Goal: Task Accomplishment & Management: Manage account settings

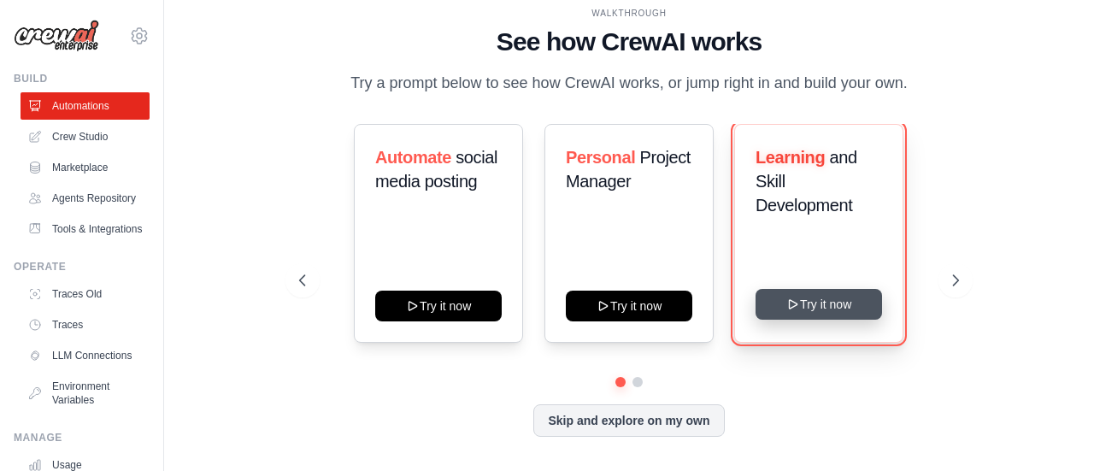
click at [851, 296] on button "Try it now" at bounding box center [818, 304] width 126 height 31
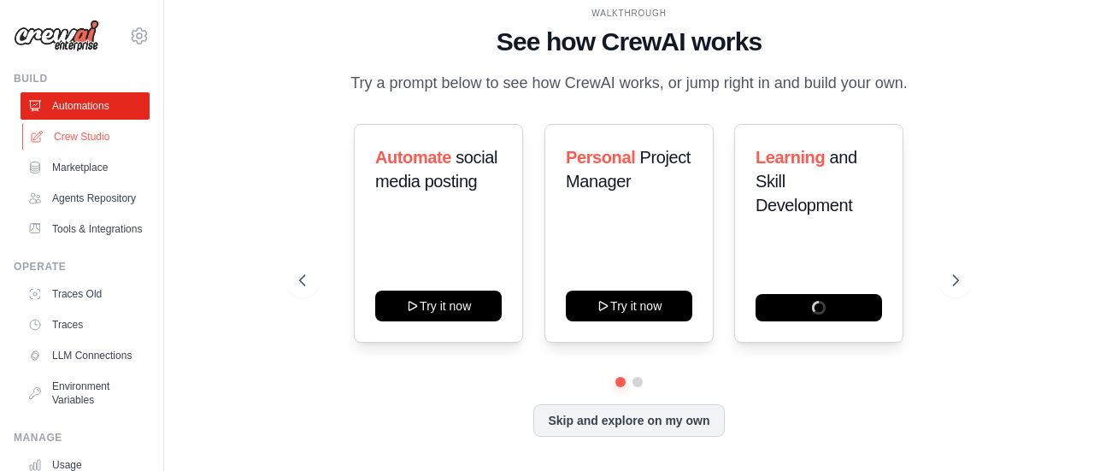
click at [89, 141] on link "Crew Studio" at bounding box center [86, 136] width 129 height 27
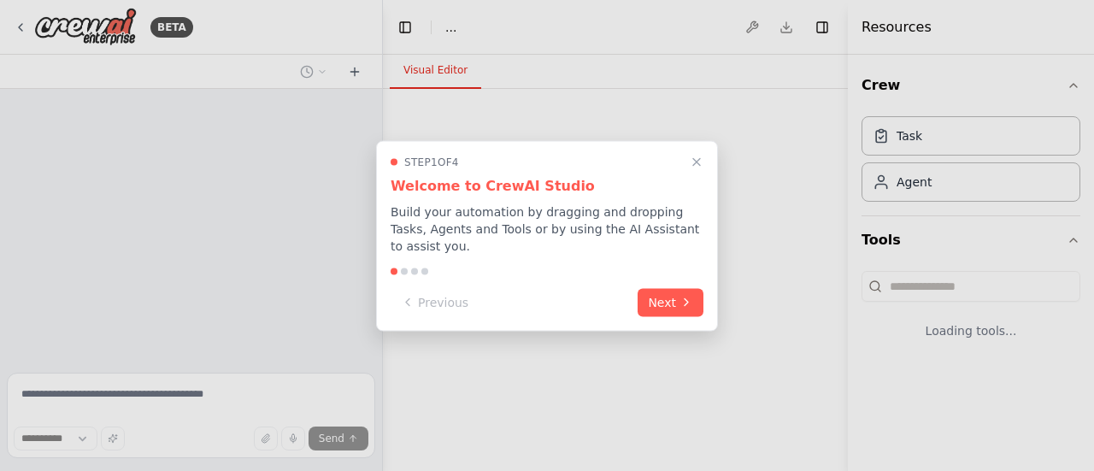
select select "****"
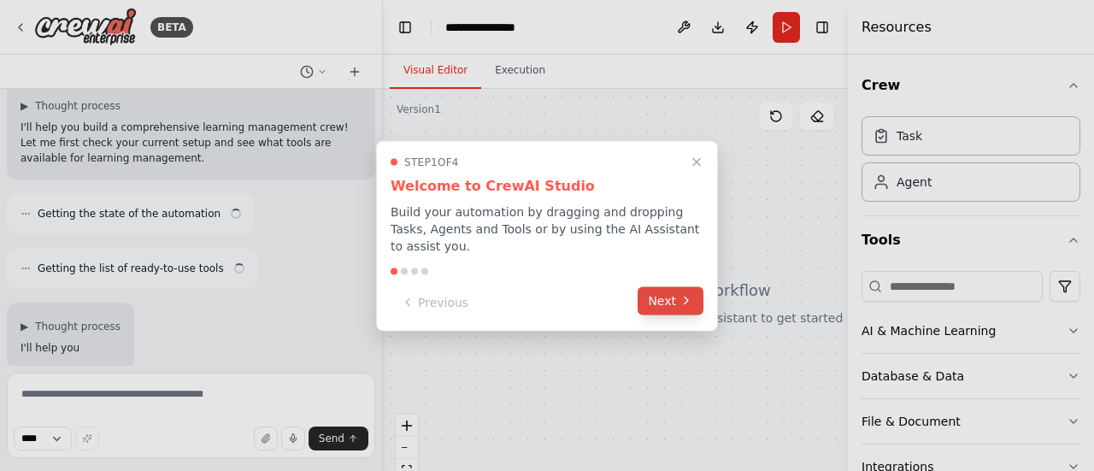
click at [680, 294] on icon at bounding box center [686, 301] width 14 height 14
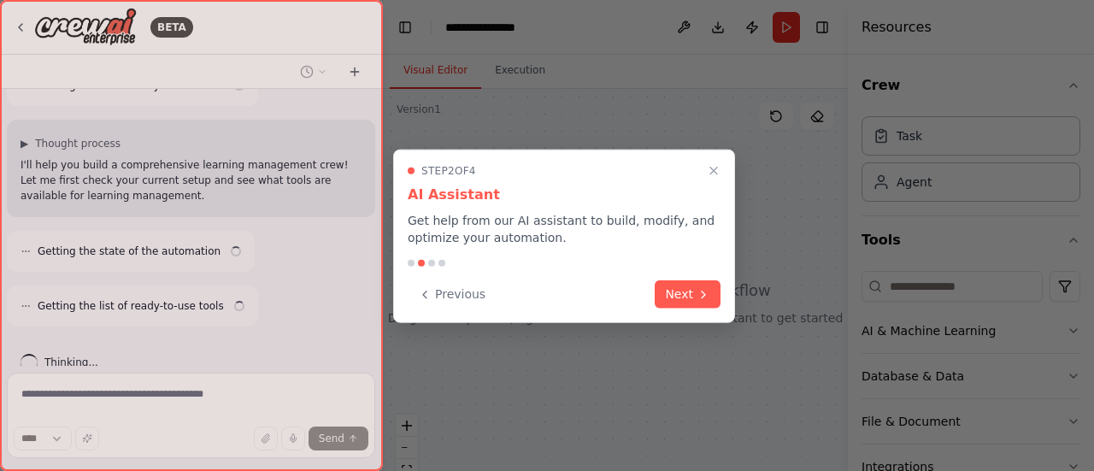
scroll to position [321, 0]
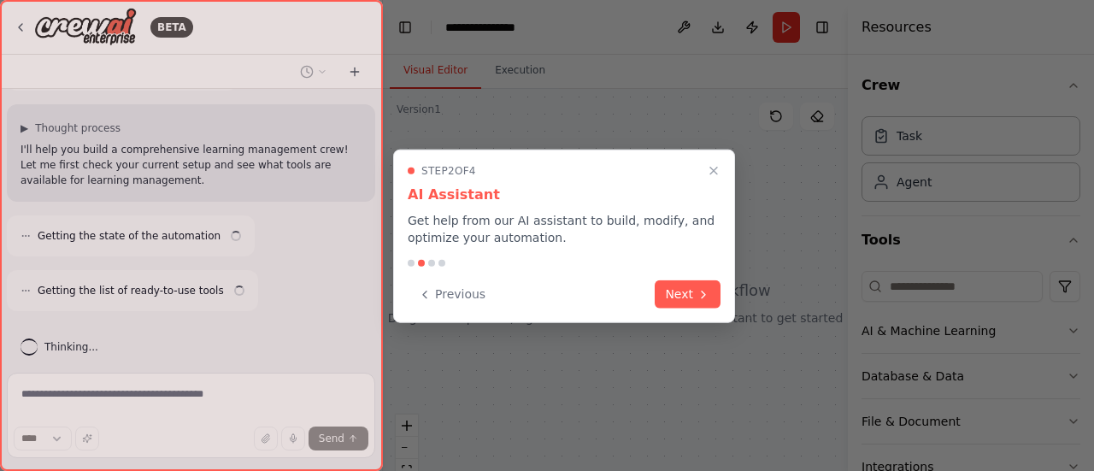
click at [680, 285] on button "Next" at bounding box center [688, 294] width 66 height 28
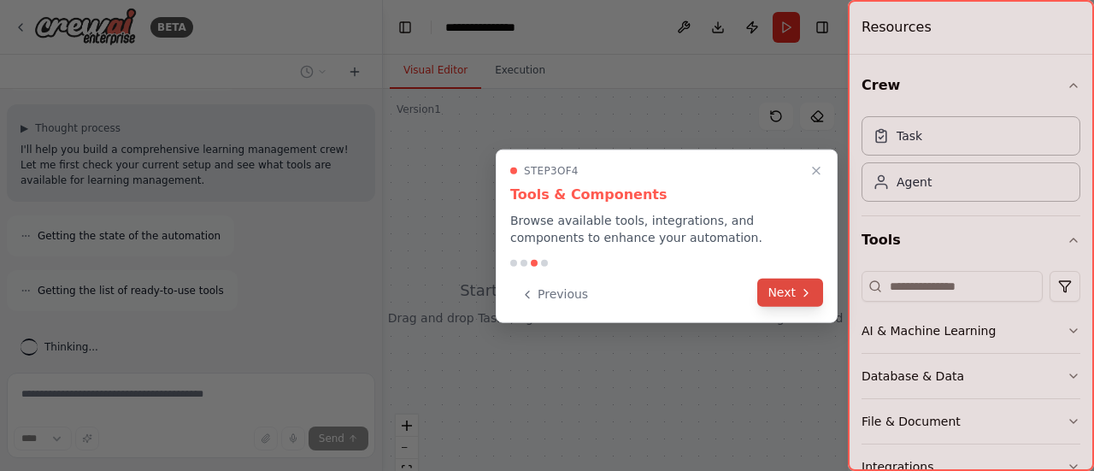
scroll to position [376, 0]
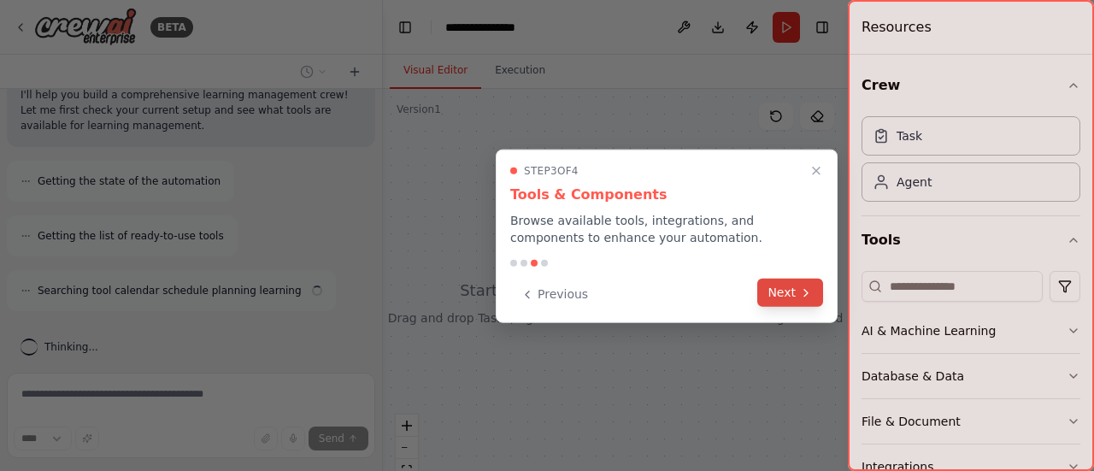
click at [782, 304] on button "Next" at bounding box center [790, 293] width 66 height 28
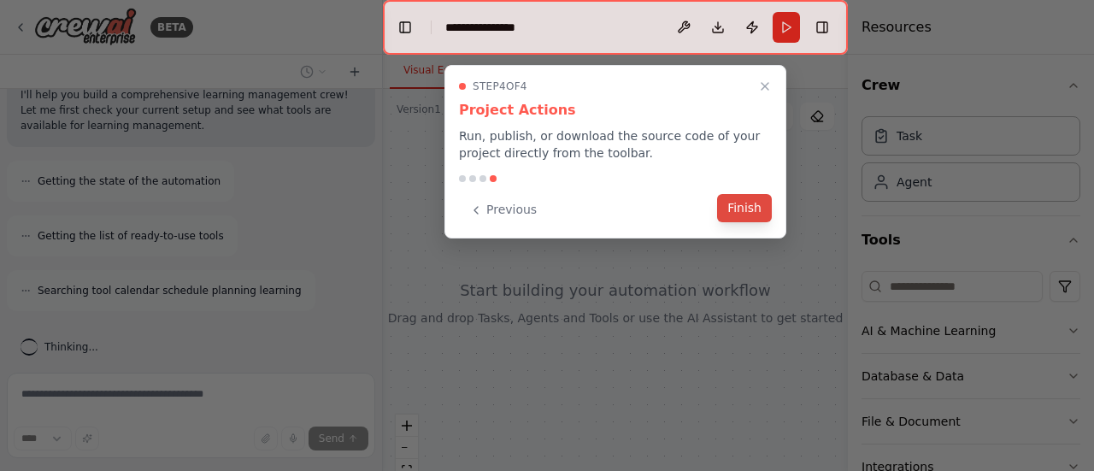
click at [746, 217] on button "Finish" at bounding box center [744, 208] width 55 height 28
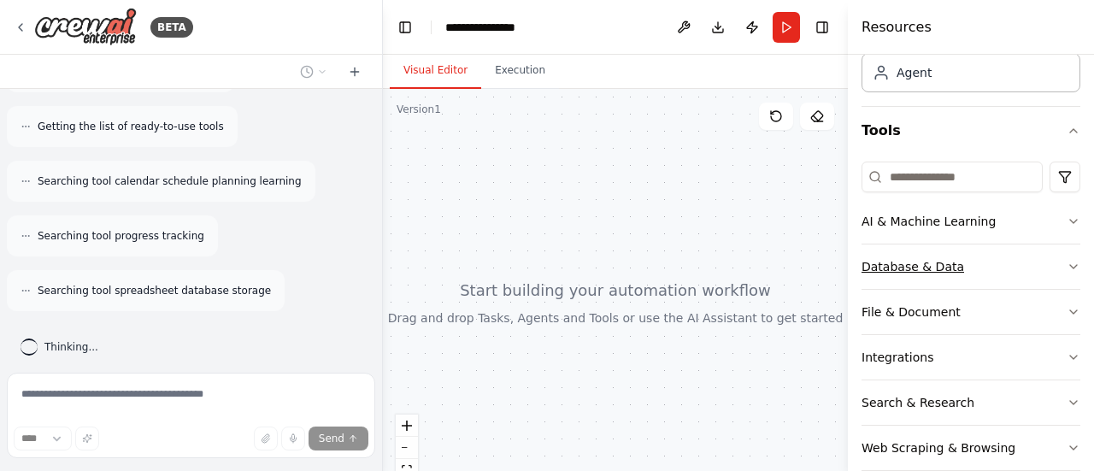
scroll to position [133, 0]
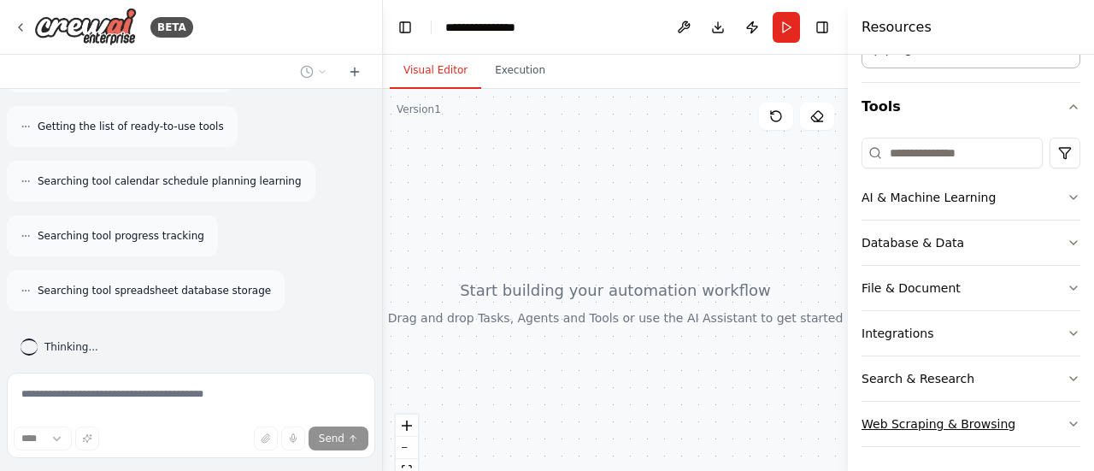
click at [1053, 418] on button "Web Scraping & Browsing" at bounding box center [970, 424] width 219 height 44
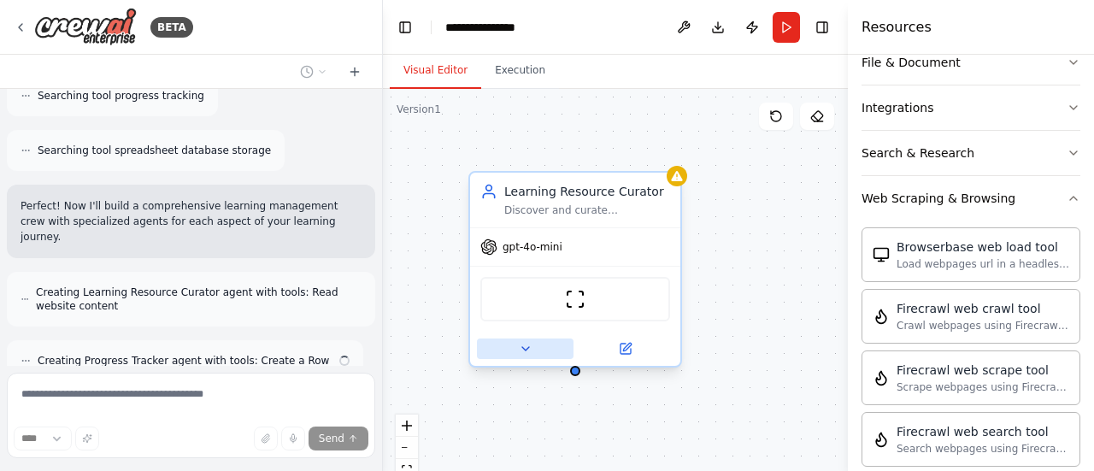
scroll to position [680, 0]
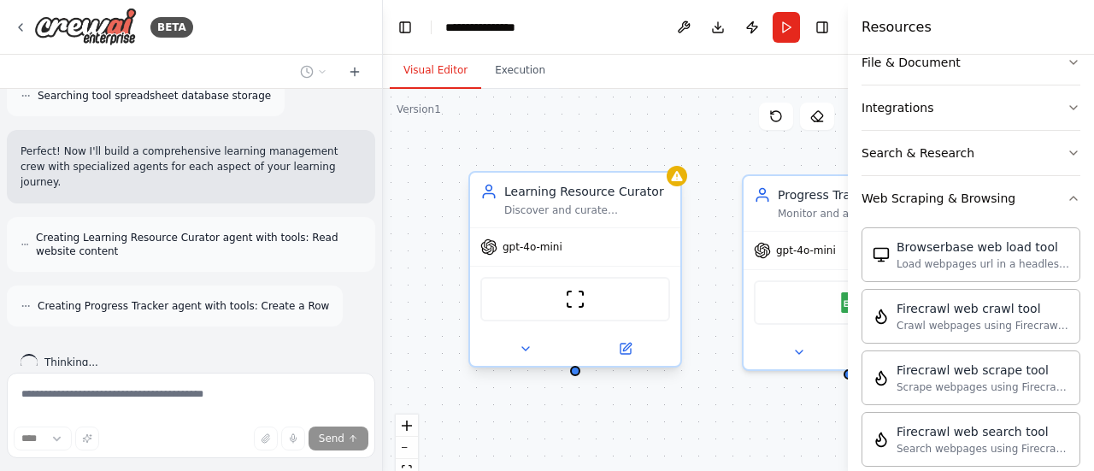
click at [531, 248] on span "gpt-4o-mini" at bounding box center [532, 247] width 60 height 14
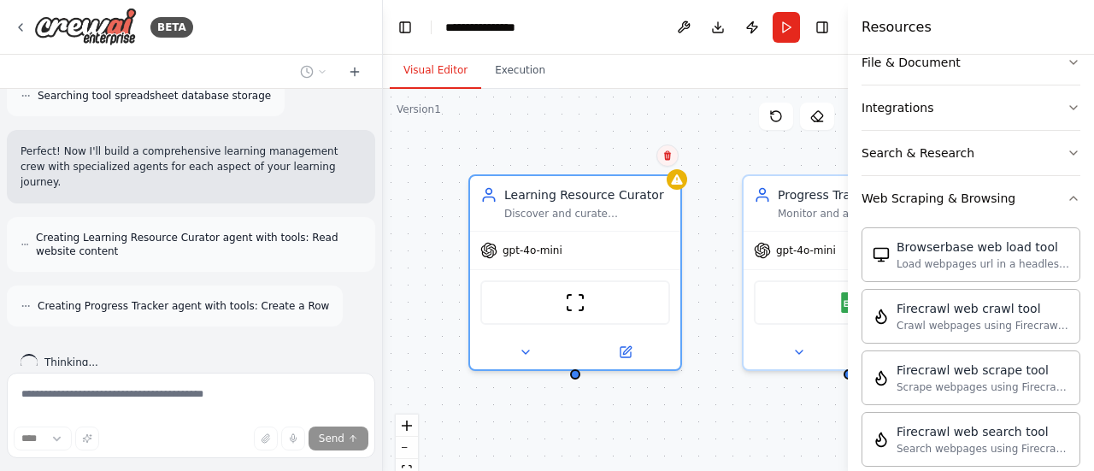
click at [673, 164] on button at bounding box center [667, 155] width 22 height 22
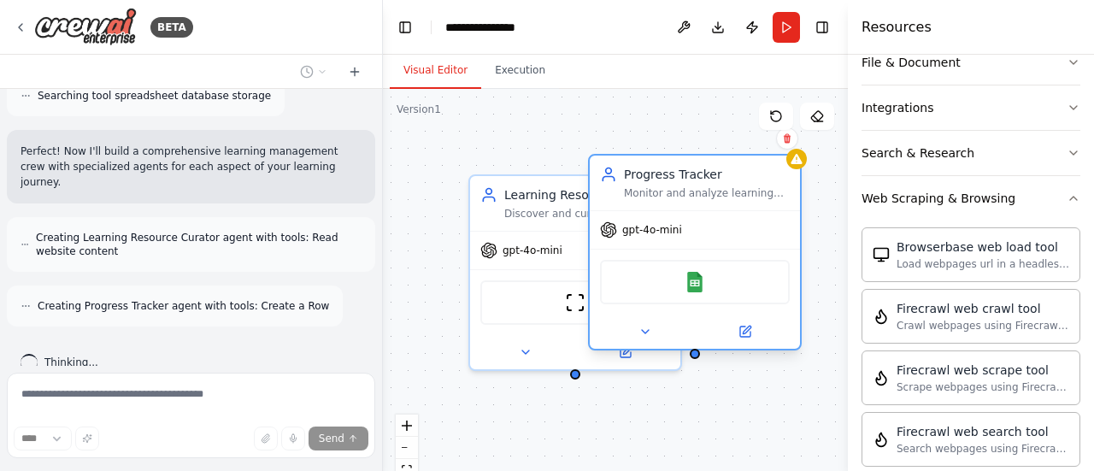
drag, startPoint x: 820, startPoint y: 197, endPoint x: 644, endPoint y: 181, distance: 176.8
click at [644, 181] on div "Progress Tracker" at bounding box center [707, 174] width 166 height 17
click at [791, 141] on icon at bounding box center [787, 138] width 10 height 10
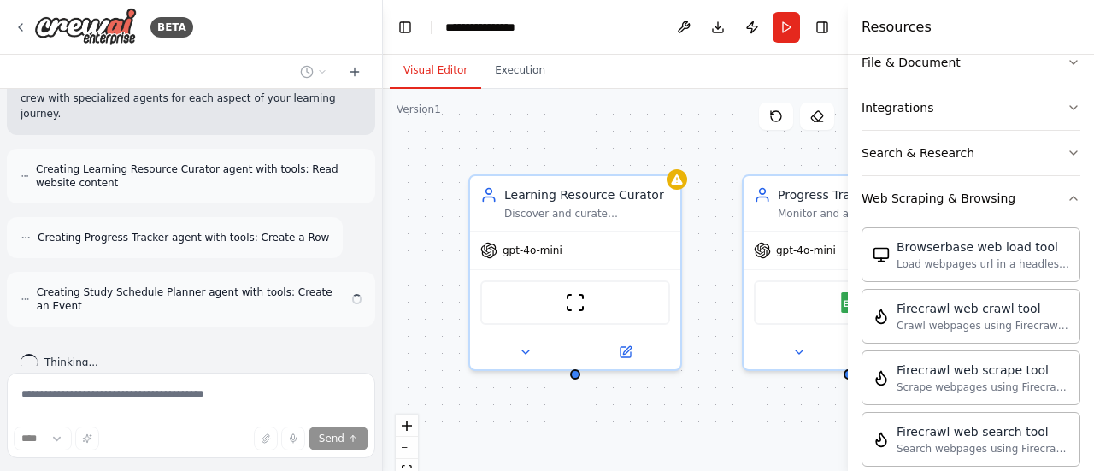
scroll to position [735, 0]
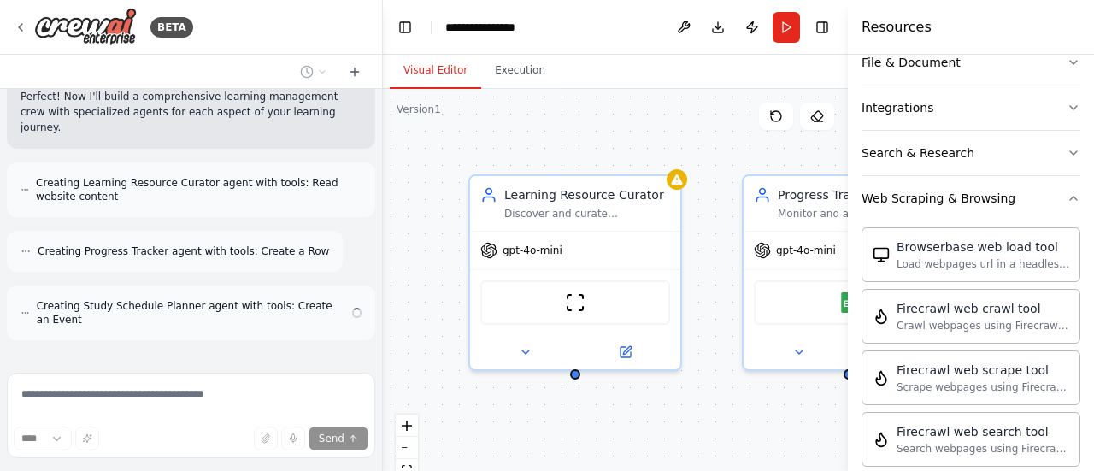
click at [762, 141] on div "Learning Resource Curator Discover and curate personalized learning resources f…" at bounding box center [615, 302] width 465 height 427
click at [674, 187] on div "Learning Resource Curator Discover and curate personalized learning resources f…" at bounding box center [575, 200] width 210 height 55
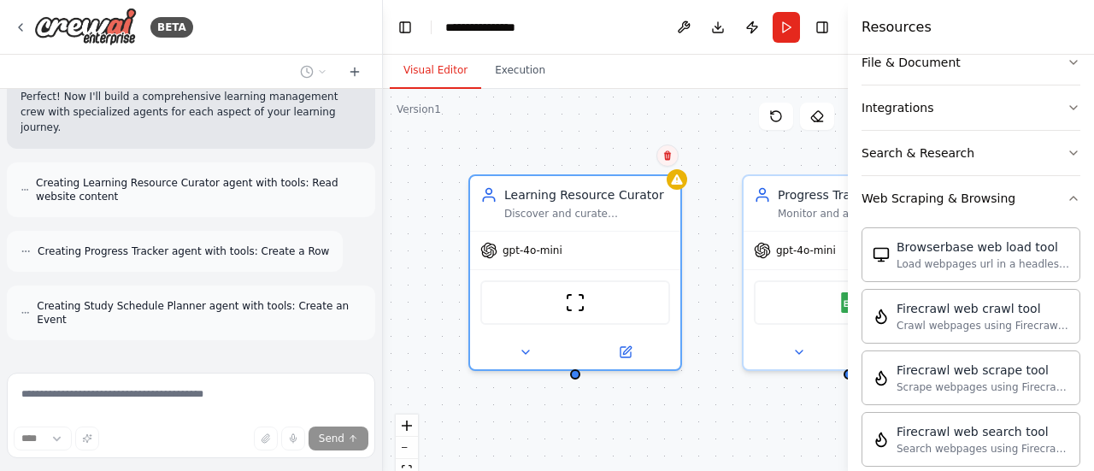
click at [660, 156] on button at bounding box center [667, 155] width 22 height 22
click at [619, 160] on button "Confirm" at bounding box center [619, 155] width 61 height 21
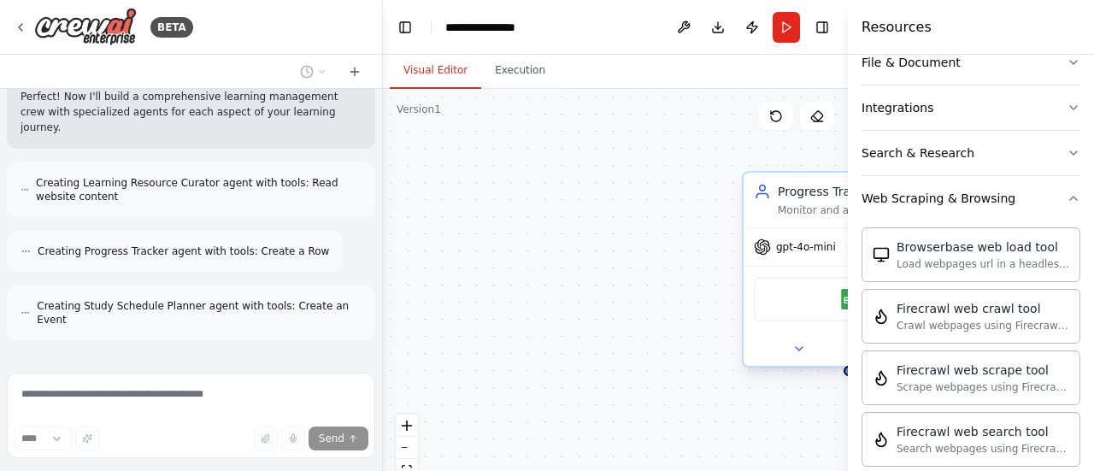
scroll to position [803, 0]
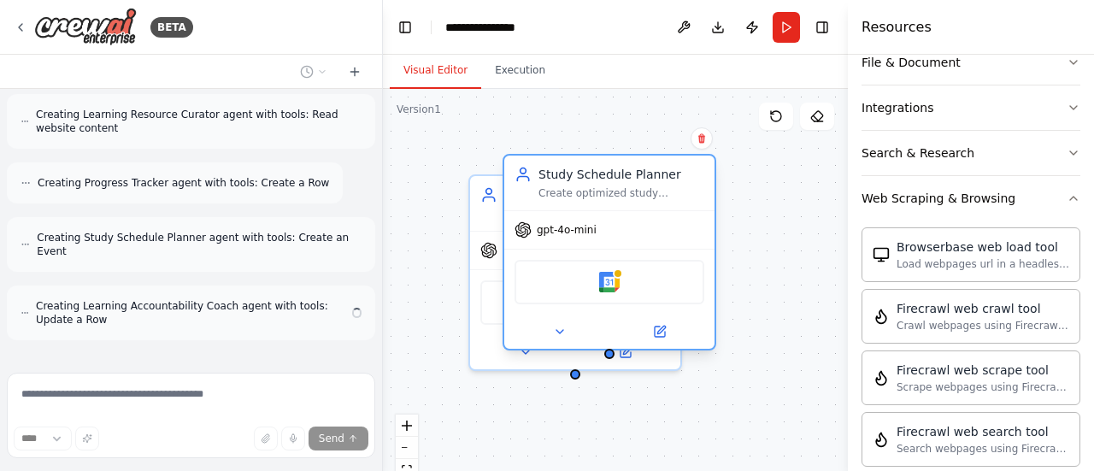
drag, startPoint x: 815, startPoint y: 197, endPoint x: 564, endPoint y: 188, distance: 251.4
click at [564, 188] on div "Study Schedule Planner Create optimized study schedules for {subject} based on …" at bounding box center [621, 183] width 166 height 34
click at [703, 137] on icon at bounding box center [701, 138] width 7 height 9
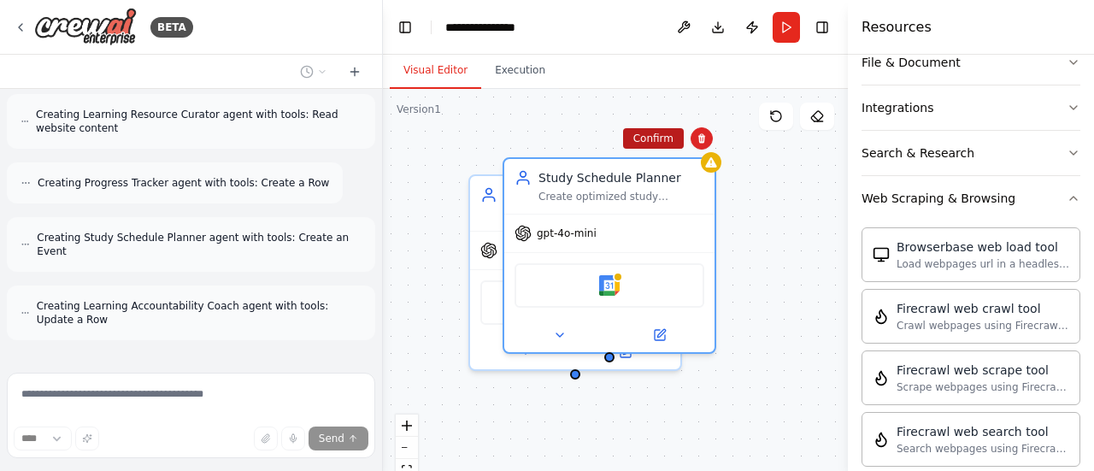
click at [657, 134] on button "Confirm" at bounding box center [653, 138] width 61 height 21
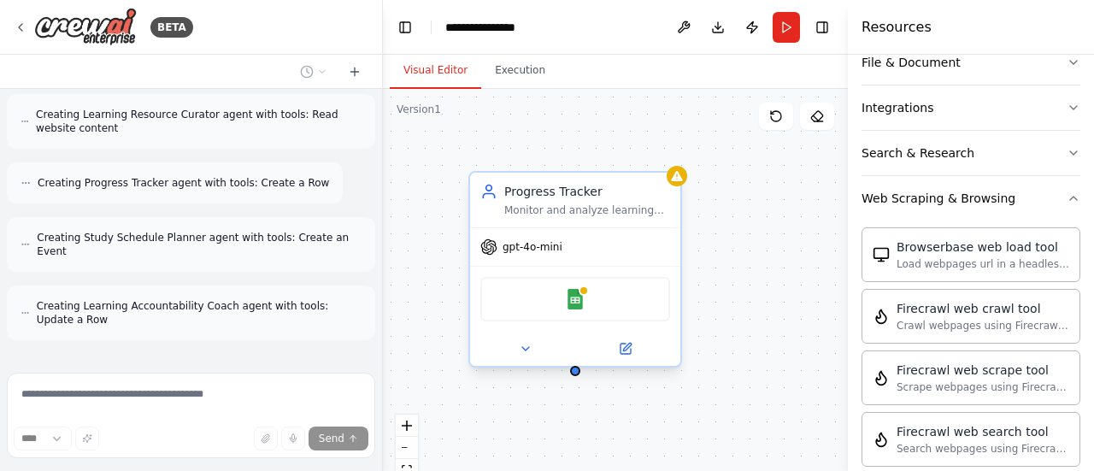
click at [630, 185] on div "Progress Tracker" at bounding box center [587, 191] width 166 height 17
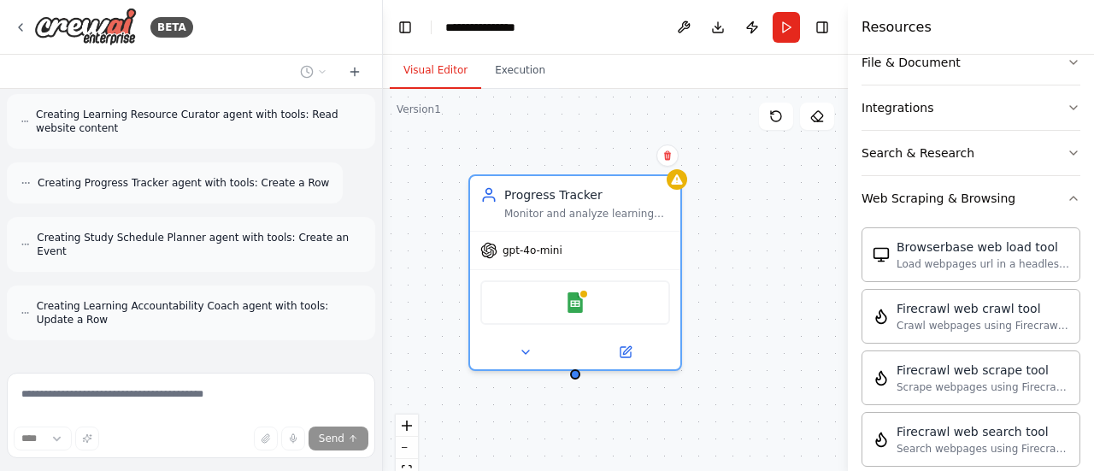
click at [668, 167] on div "Confirm" at bounding box center [667, 155] width 29 height 29
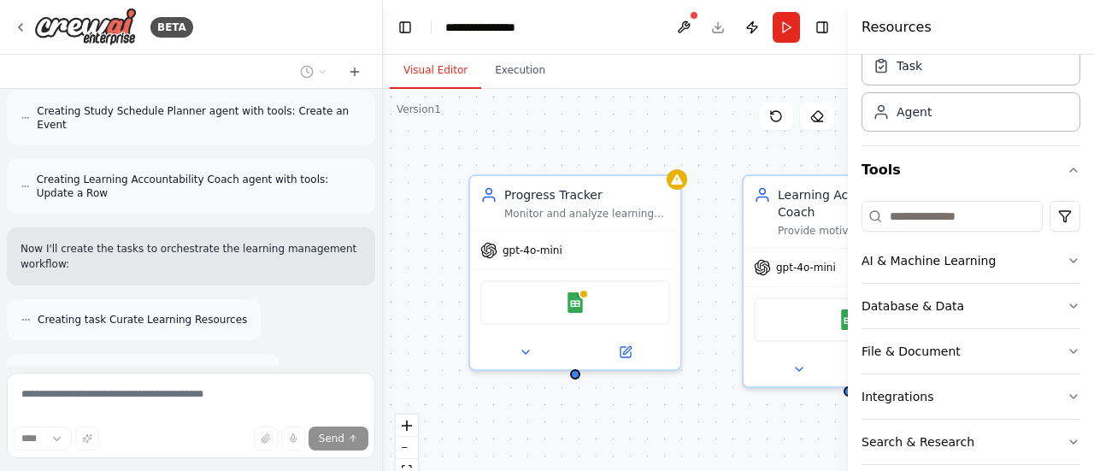
scroll to position [984, 0]
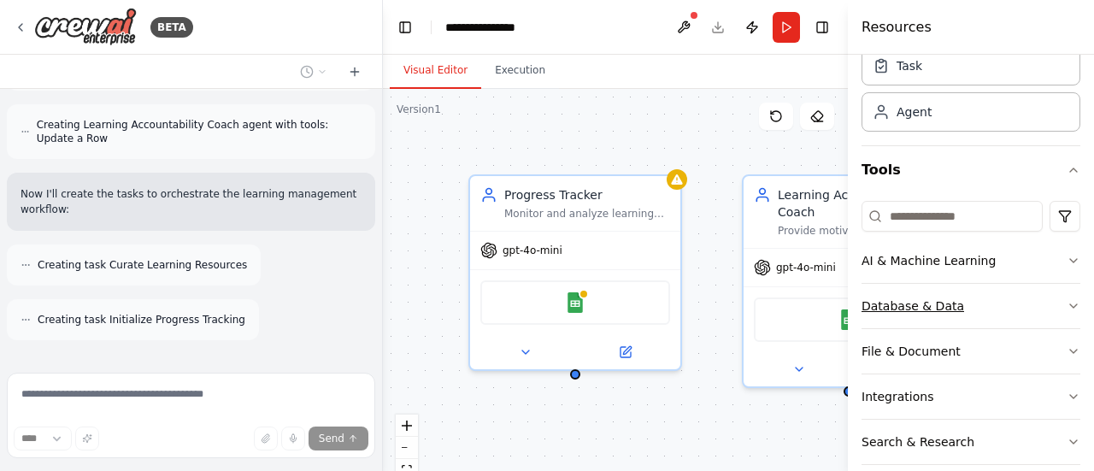
click at [1038, 305] on button "Database & Data" at bounding box center [970, 306] width 219 height 44
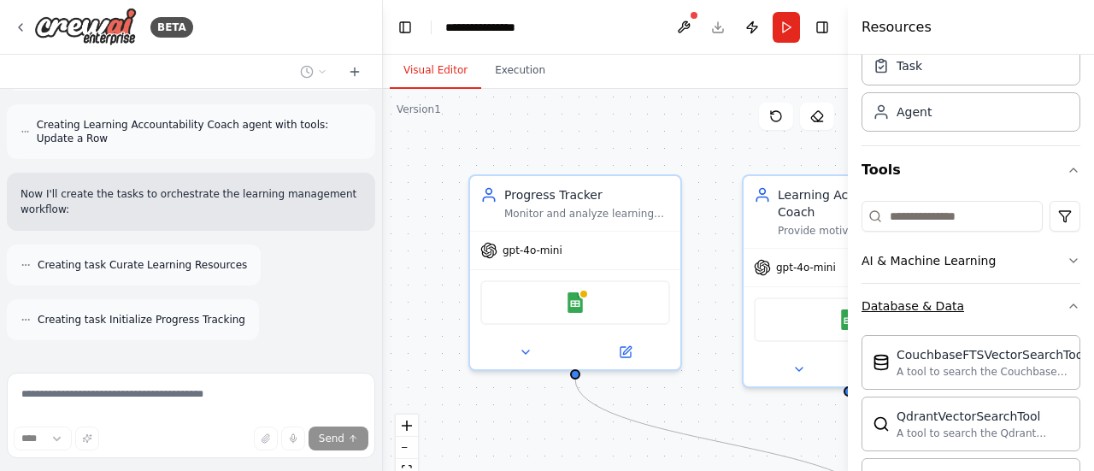
click at [1038, 305] on button "Database & Data" at bounding box center [970, 306] width 219 height 44
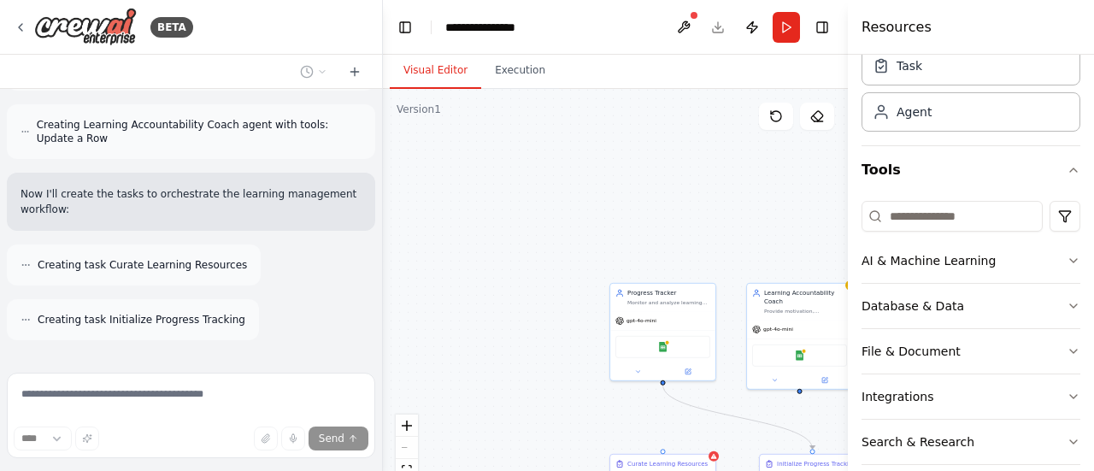
scroll to position [1039, 0]
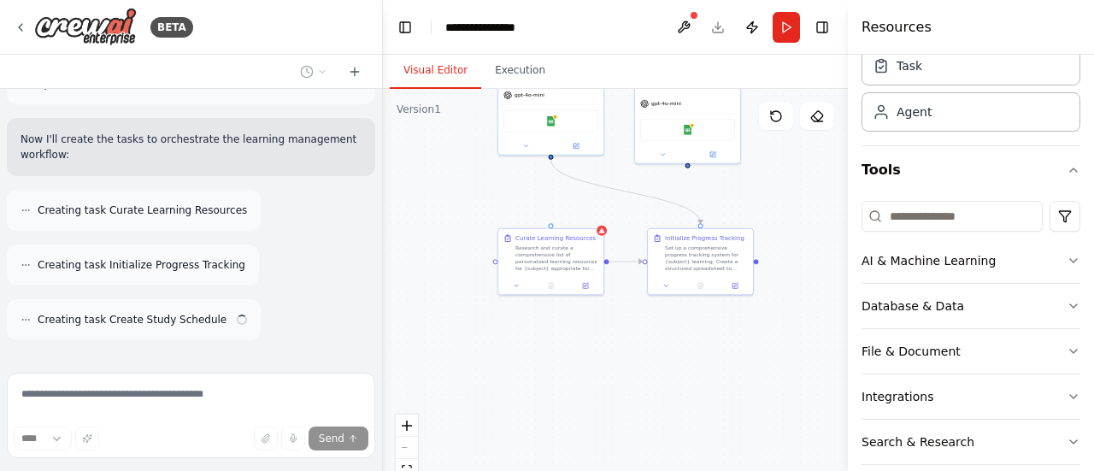
drag, startPoint x: 548, startPoint y: 214, endPoint x: 436, endPoint y: -11, distance: 251.8
click at [436, 0] on html "BETA Build a crew that curates personalized learning resources, tracks your pro…" at bounding box center [547, 235] width 1094 height 471
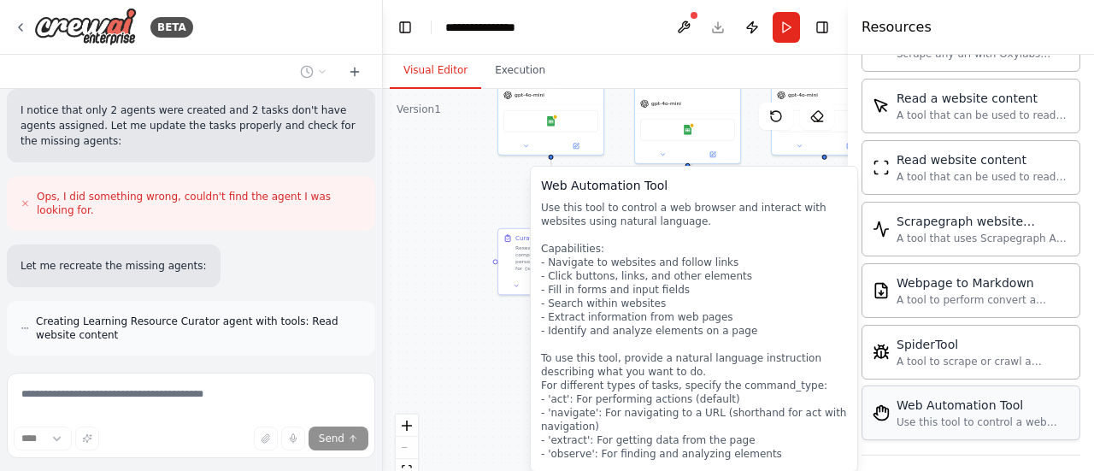
scroll to position [1789, 0]
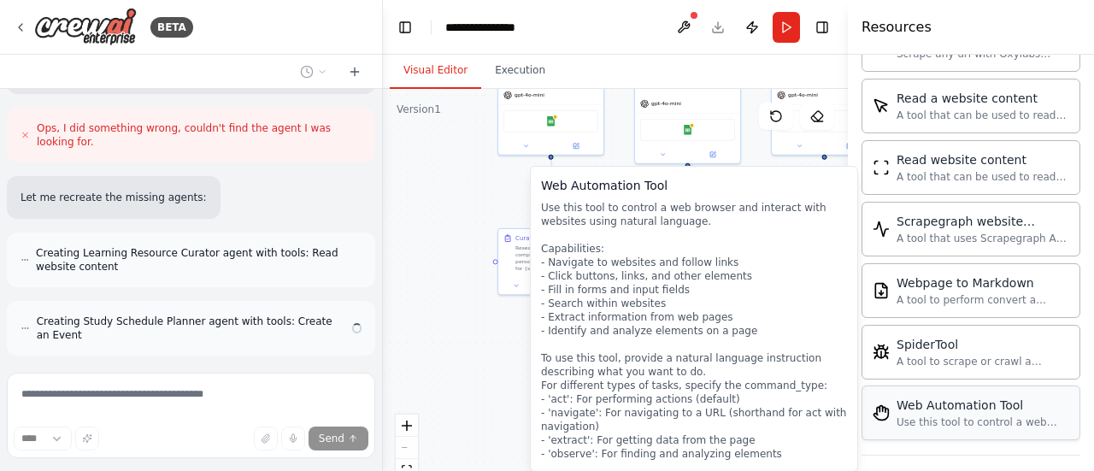
click at [945, 415] on div "Use this tool to control a web browser and interact with websites using natural…" at bounding box center [982, 422] width 173 height 14
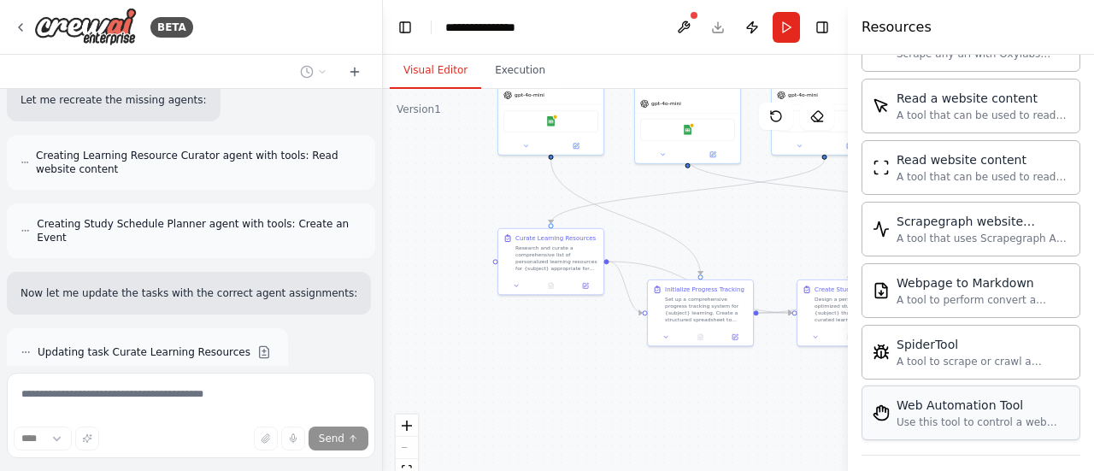
scroll to position [1948, 0]
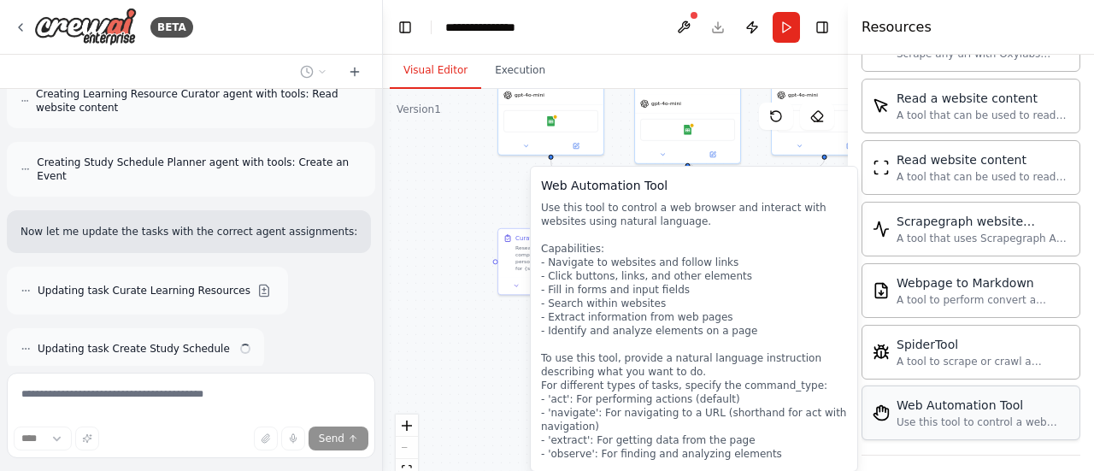
click at [935, 402] on div "Web Automation Tool Use this tool to control a web browser and interact with we…" at bounding box center [982, 412] width 173 height 32
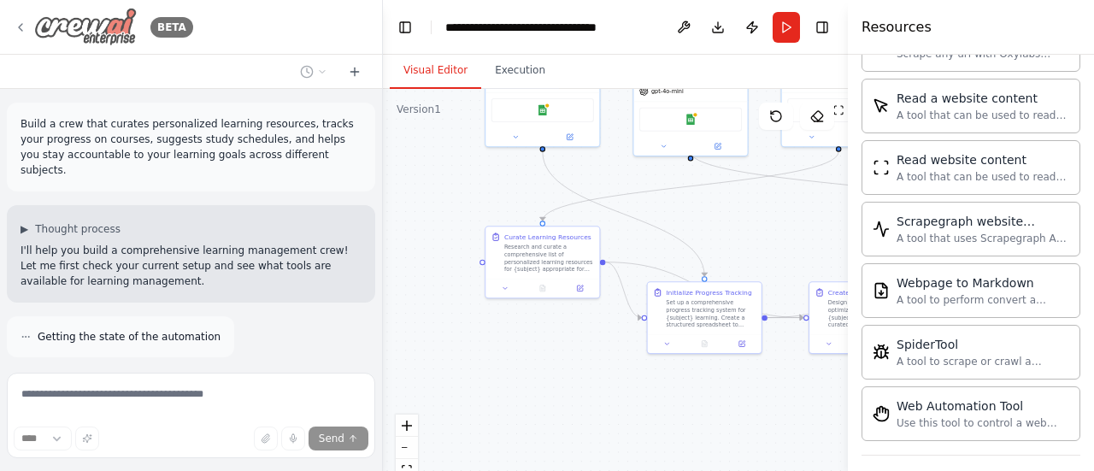
scroll to position [1, 0]
click at [22, 24] on icon at bounding box center [21, 28] width 14 height 14
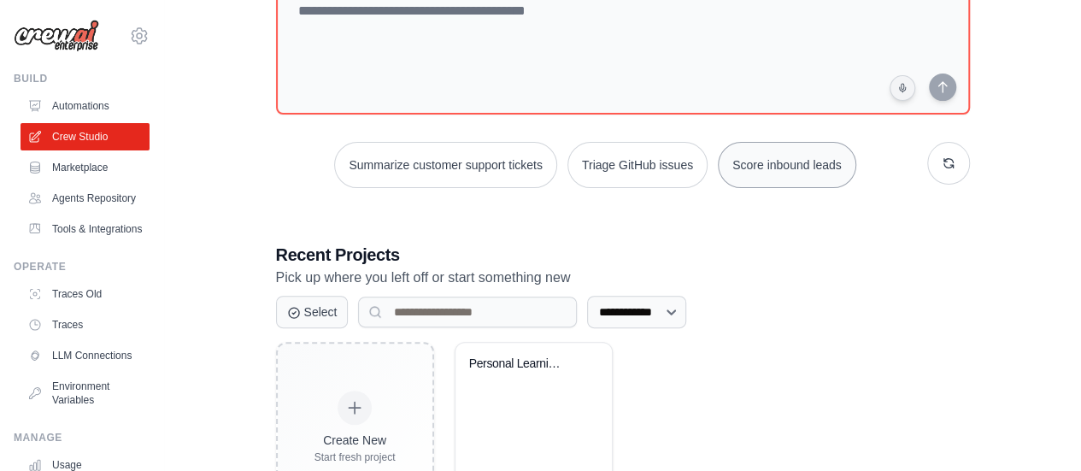
scroll to position [216, 0]
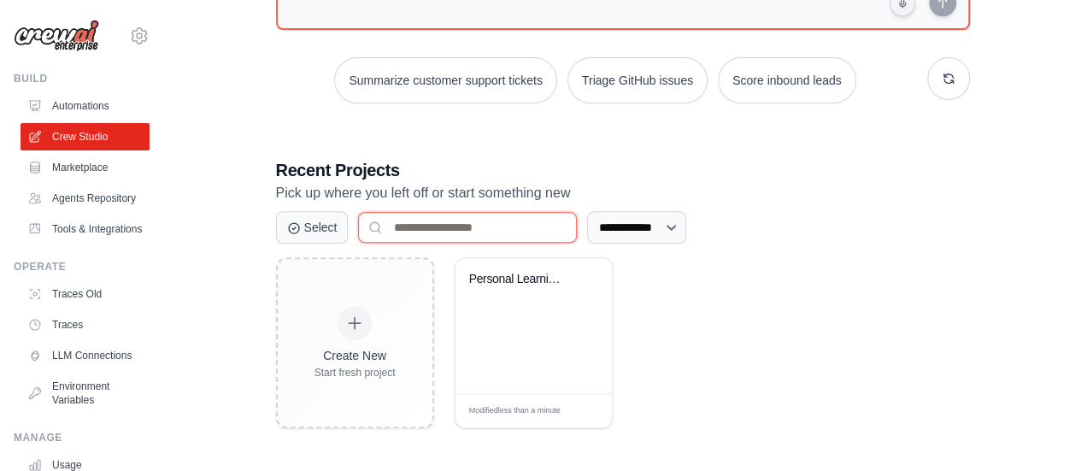
click at [470, 234] on input at bounding box center [467, 227] width 219 height 31
type input "*"
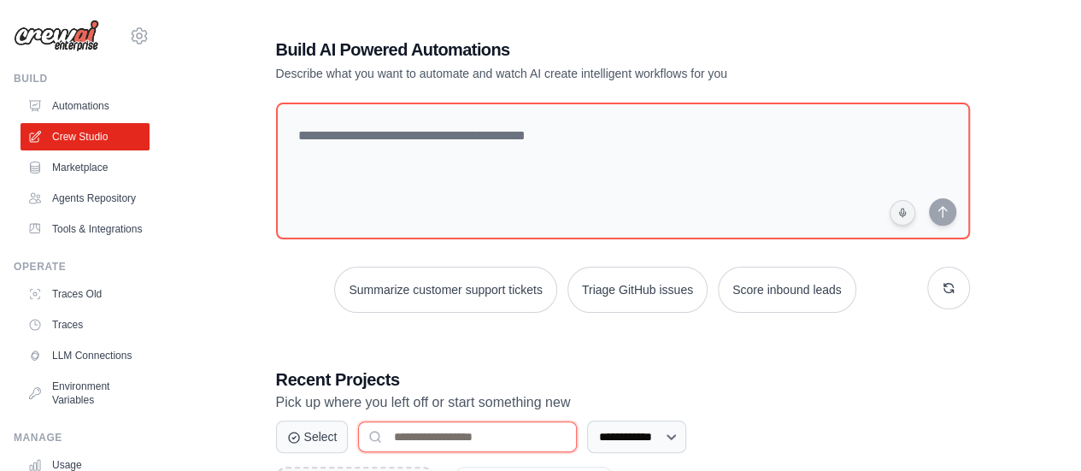
scroll to position [0, 0]
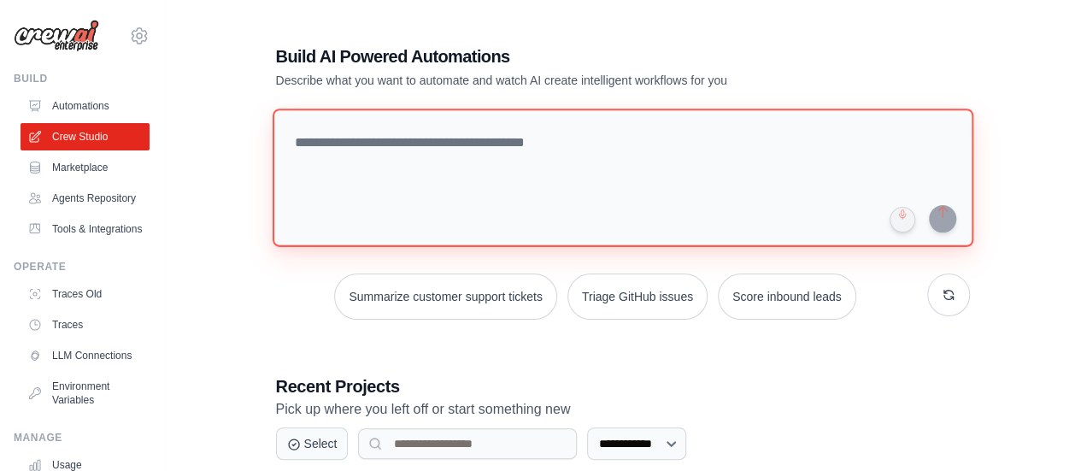
click at [480, 169] on textarea at bounding box center [622, 178] width 701 height 138
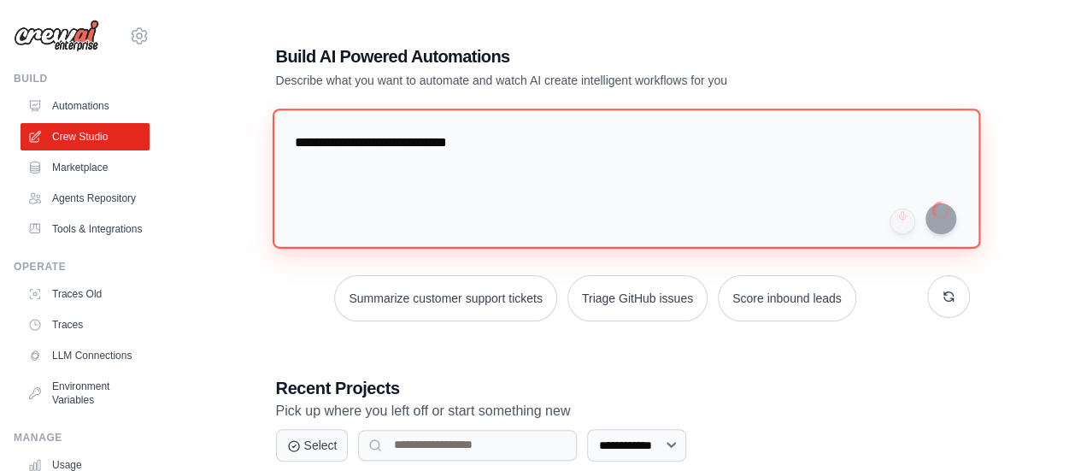
type textarea "**********"
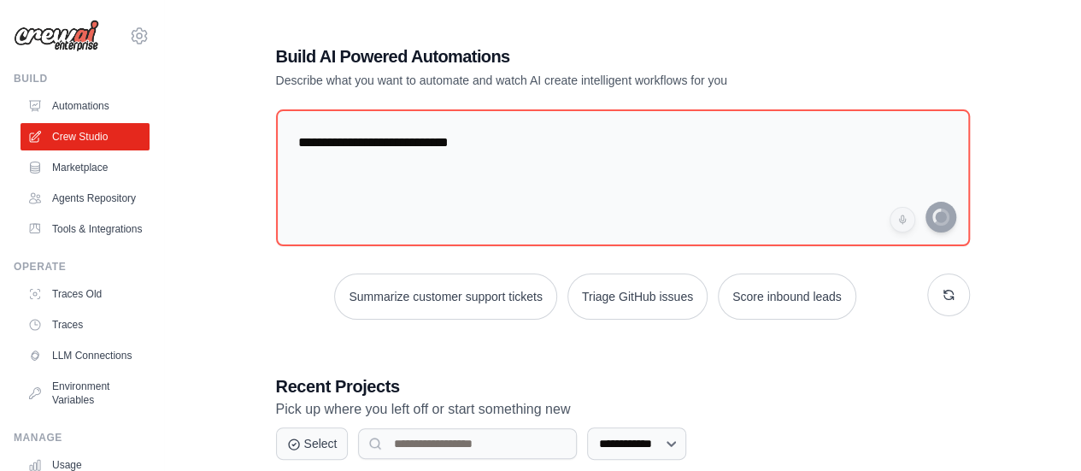
click at [132, 26] on icon at bounding box center [139, 36] width 21 height 21
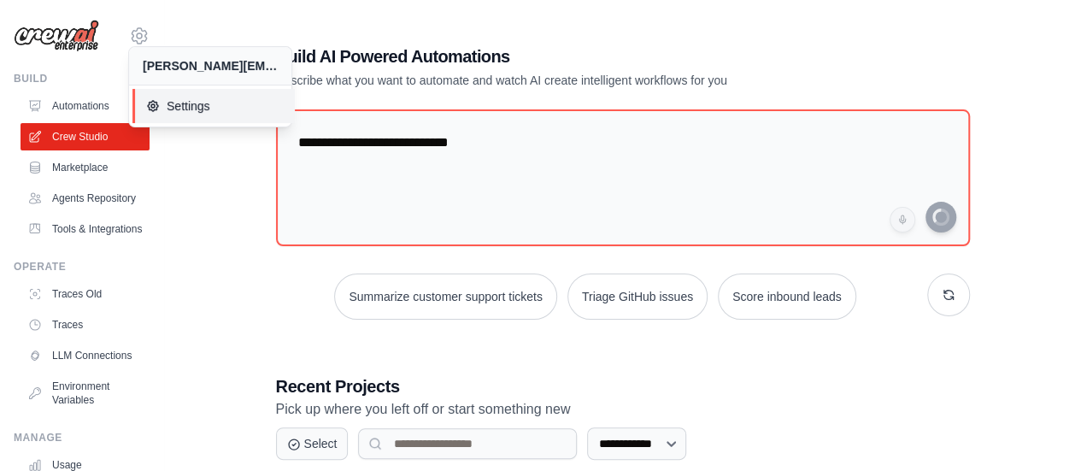
click at [180, 97] on span "Settings" at bounding box center [213, 105] width 135 height 17
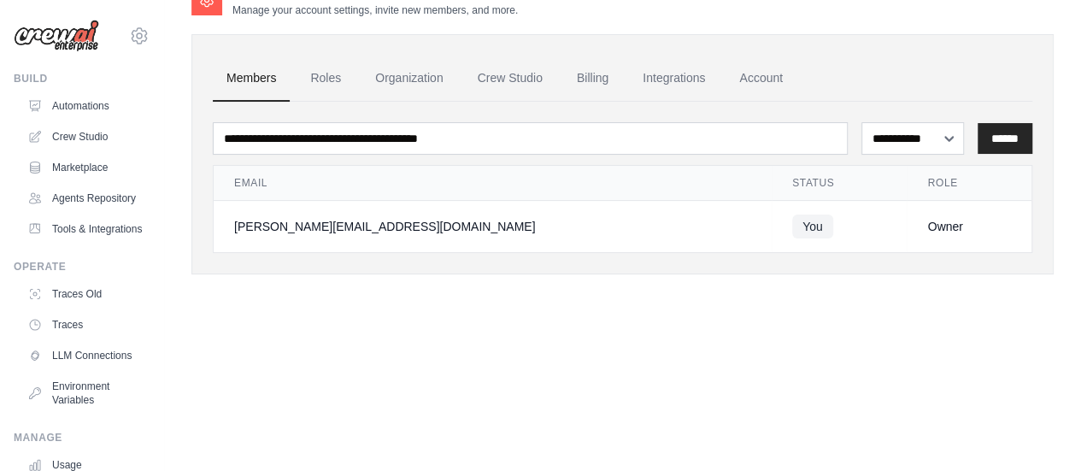
scroll to position [169, 0]
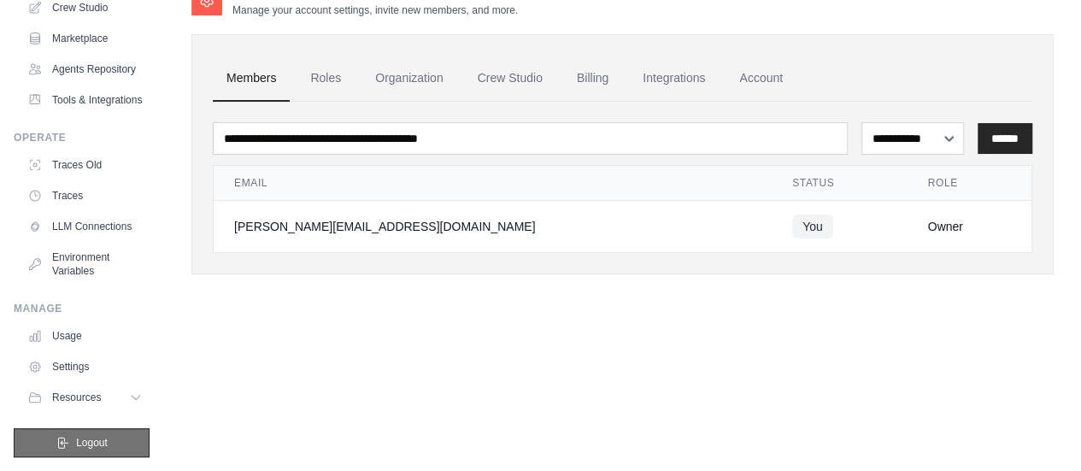
click at [89, 443] on span "Logout" at bounding box center [92, 443] width 32 height 14
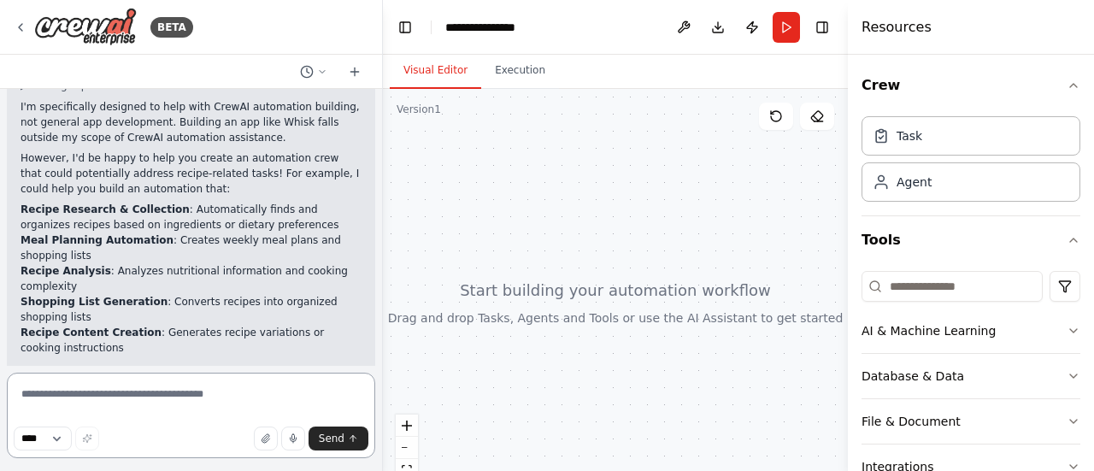
scroll to position [154, 0]
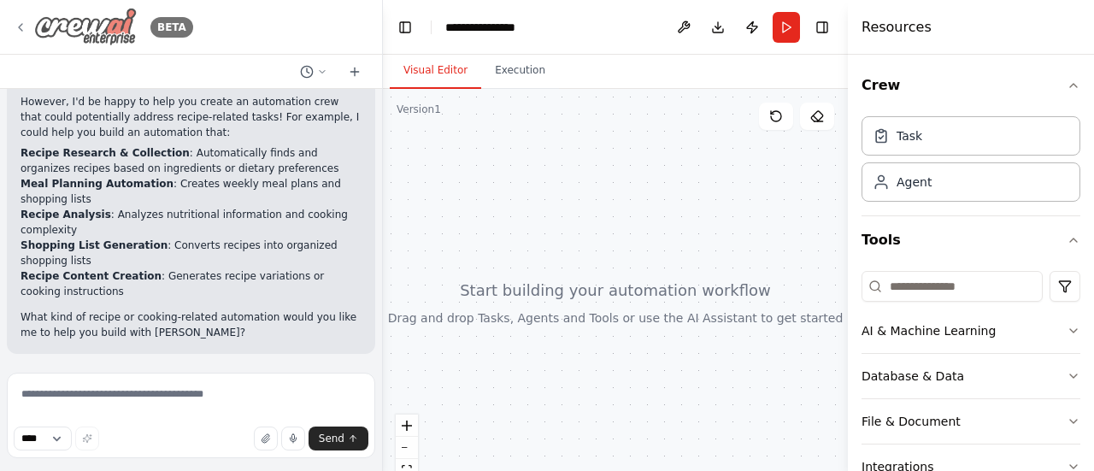
click at [42, 26] on img at bounding box center [85, 27] width 103 height 38
